Goal: Information Seeking & Learning: Learn about a topic

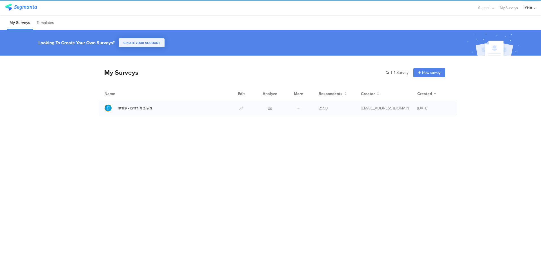
click at [276, 107] on div at bounding box center [270, 108] width 17 height 14
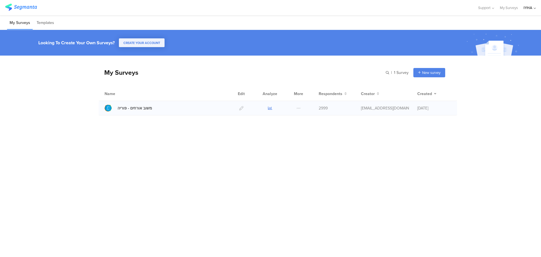
click at [270, 107] on icon at bounding box center [270, 108] width 4 height 4
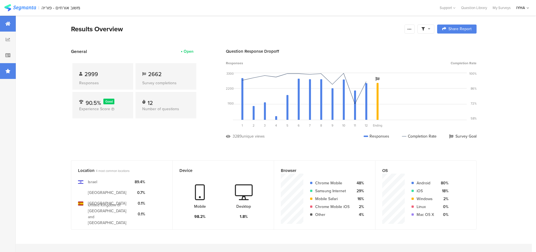
click at [4, 70] on div at bounding box center [8, 71] width 16 height 16
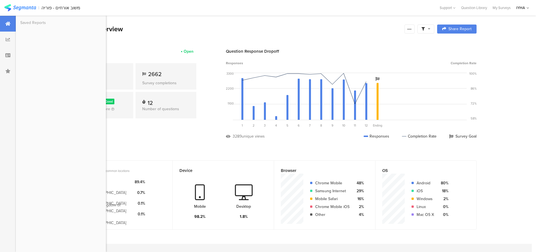
click at [162, 41] on section "Results Overview Confidence Level 95 % Preview survey Edit survey Export Result…" at bounding box center [273, 36] width 451 height 24
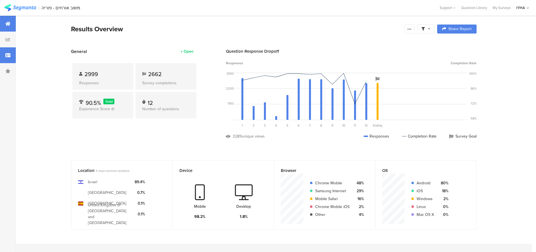
click at [7, 58] on div at bounding box center [8, 55] width 16 height 16
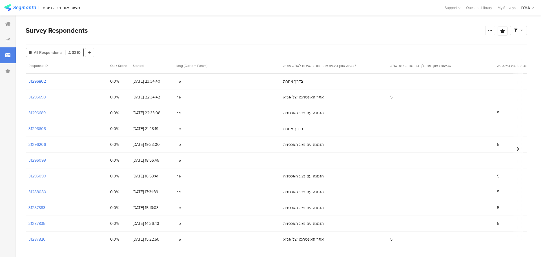
click at [33, 81] on section "31296802" at bounding box center [36, 81] width 17 height 6
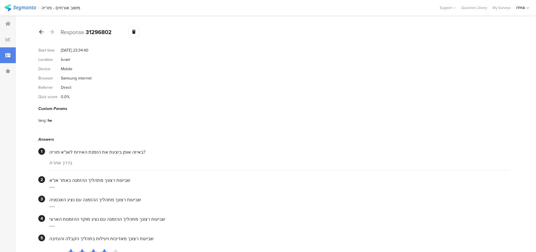
click at [42, 30] on icon at bounding box center [41, 31] width 5 height 5
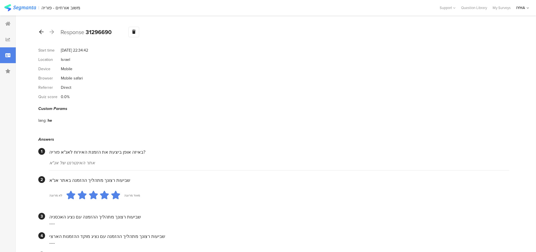
click at [41, 32] on icon at bounding box center [41, 31] width 5 height 5
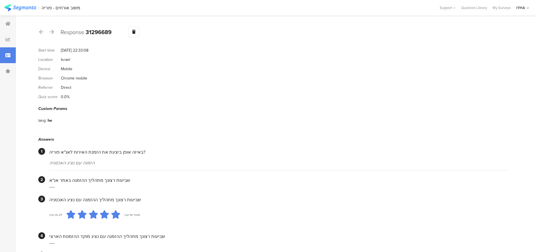
click at [42, 34] on icon at bounding box center [41, 31] width 5 height 5
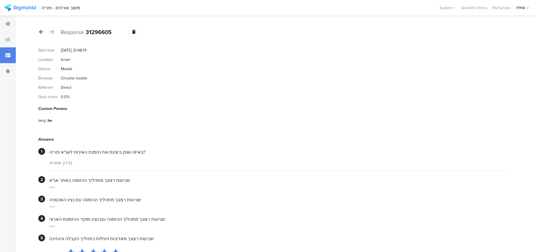
click at [41, 32] on icon at bounding box center [41, 31] width 5 height 5
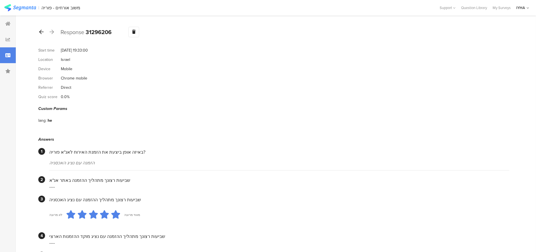
click at [39, 30] on icon at bounding box center [41, 31] width 5 height 5
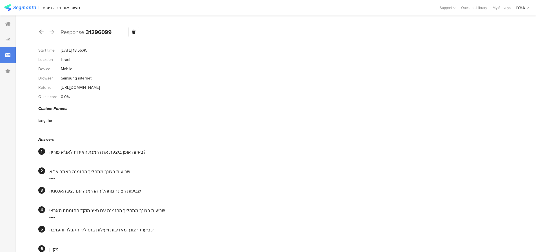
click at [40, 32] on icon at bounding box center [41, 31] width 5 height 5
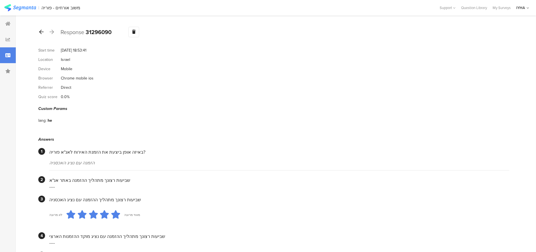
click at [42, 30] on icon at bounding box center [41, 31] width 5 height 5
click at [41, 30] on icon at bounding box center [41, 31] width 5 height 5
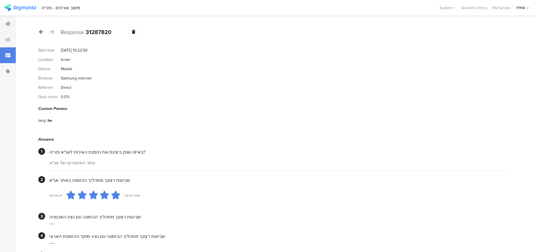
click at [42, 32] on icon at bounding box center [41, 31] width 5 height 5
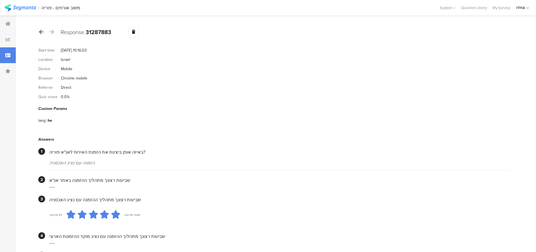
click at [40, 32] on icon at bounding box center [41, 31] width 5 height 5
click at [41, 32] on icon at bounding box center [41, 31] width 5 height 5
click at [40, 30] on icon at bounding box center [41, 31] width 5 height 5
click at [42, 33] on icon at bounding box center [41, 31] width 5 height 5
click at [40, 32] on icon at bounding box center [41, 31] width 5 height 5
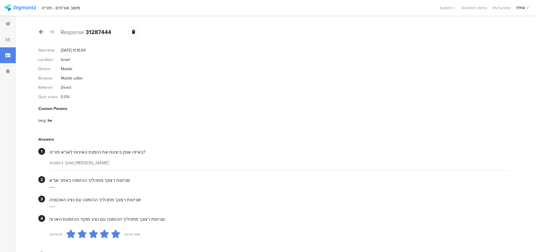
click at [41, 32] on icon at bounding box center [41, 31] width 5 height 5
click at [40, 33] on icon at bounding box center [41, 31] width 5 height 5
click at [42, 34] on icon at bounding box center [41, 31] width 5 height 5
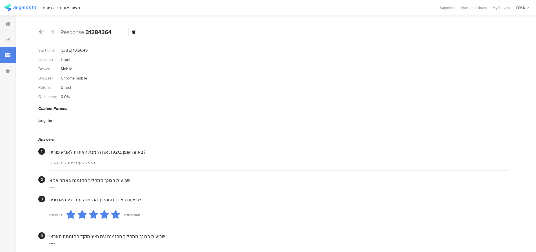
click at [43, 34] on icon at bounding box center [41, 31] width 5 height 5
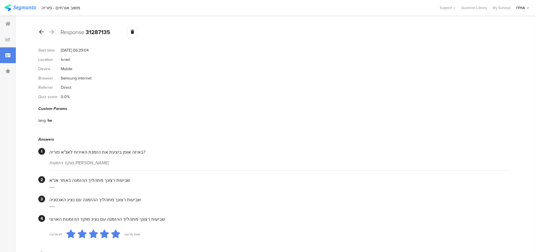
click at [43, 32] on icon at bounding box center [41, 31] width 5 height 5
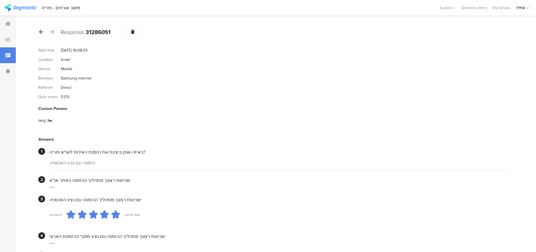
click at [40, 32] on icon at bounding box center [41, 31] width 5 height 5
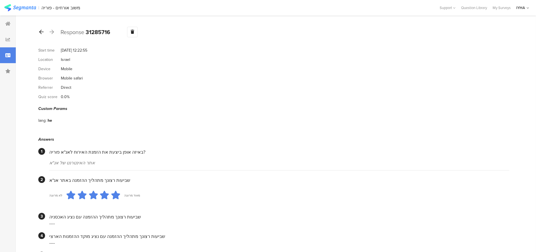
click at [43, 33] on icon at bounding box center [41, 31] width 5 height 5
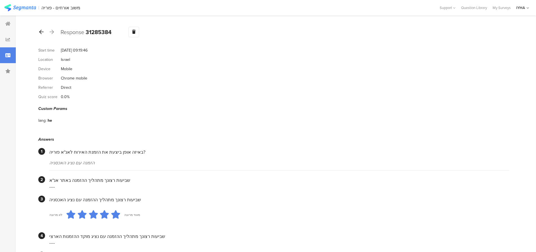
click at [41, 34] on icon at bounding box center [41, 31] width 5 height 5
click at [40, 32] on icon at bounding box center [41, 31] width 5 height 5
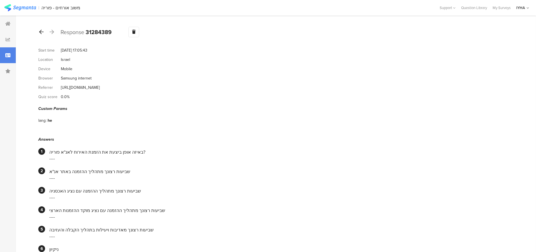
click at [43, 33] on icon at bounding box center [41, 31] width 5 height 5
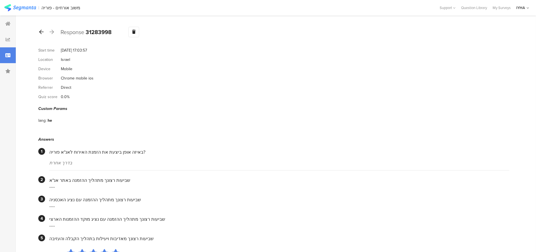
click at [40, 33] on icon at bounding box center [41, 31] width 5 height 5
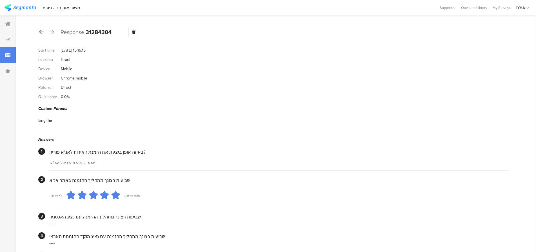
click at [41, 32] on icon at bounding box center [41, 31] width 5 height 5
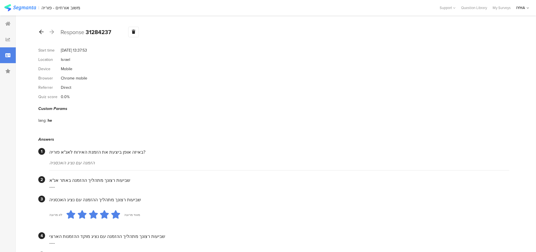
click at [40, 33] on icon at bounding box center [41, 31] width 5 height 5
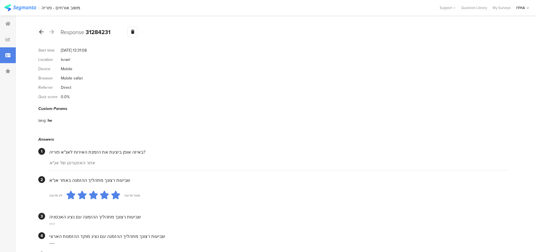
click at [40, 32] on icon at bounding box center [41, 31] width 5 height 5
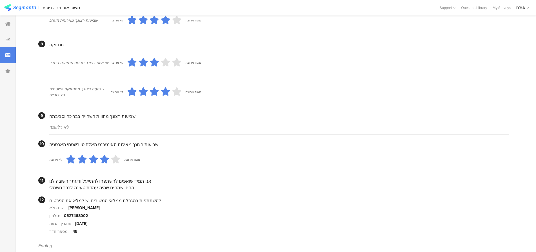
scroll to position [451, 0]
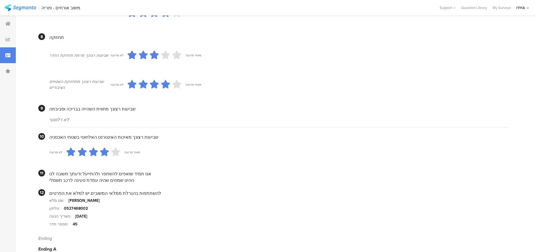
click at [258, 96] on section "לא מרוצה מאוד מרוצה" at bounding box center [309, 85] width 399 height 24
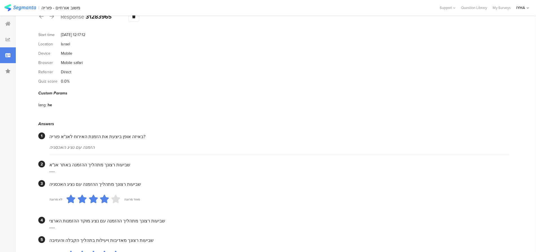
scroll to position [0, 0]
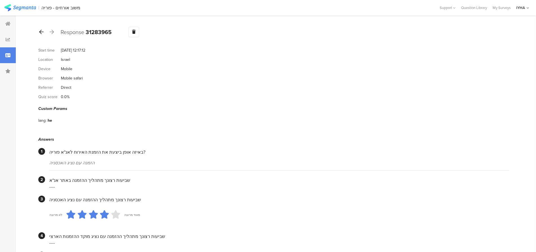
click at [43, 32] on icon at bounding box center [41, 31] width 5 height 5
click at [39, 32] on div at bounding box center [41, 32] width 6 height 9
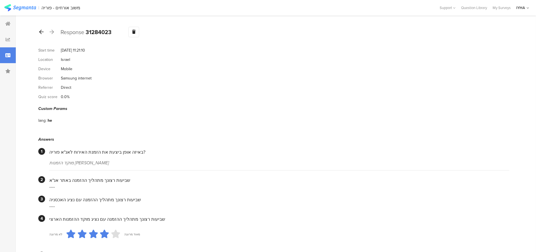
click at [41, 35] on div at bounding box center [41, 32] width 6 height 9
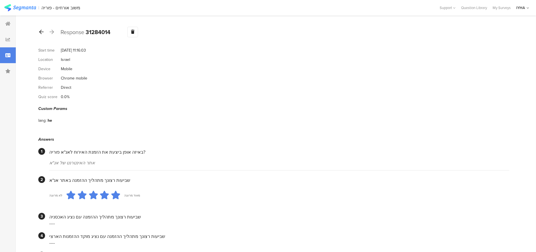
click at [41, 34] on icon at bounding box center [41, 31] width 5 height 5
click at [43, 32] on icon at bounding box center [41, 31] width 5 height 5
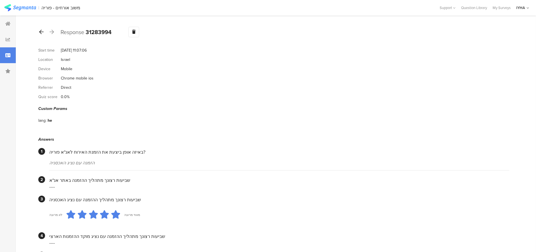
click at [39, 31] on icon at bounding box center [41, 31] width 5 height 5
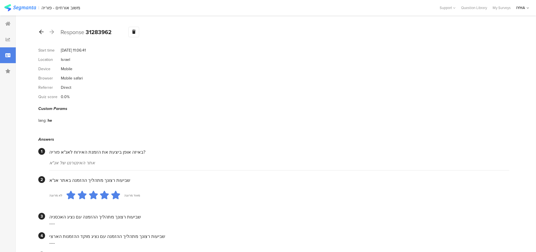
click at [41, 32] on icon at bounding box center [41, 31] width 5 height 5
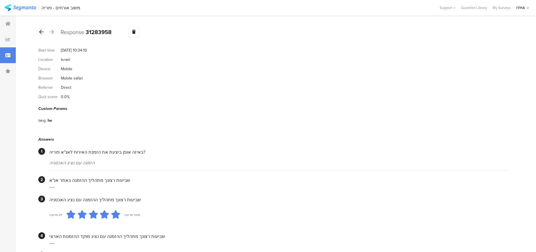
click at [41, 32] on icon at bounding box center [41, 31] width 5 height 5
click at [44, 34] on div at bounding box center [41, 32] width 6 height 9
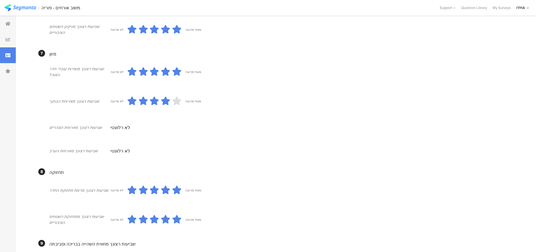
scroll to position [366, 0]
